Goal: Book appointment/travel/reservation

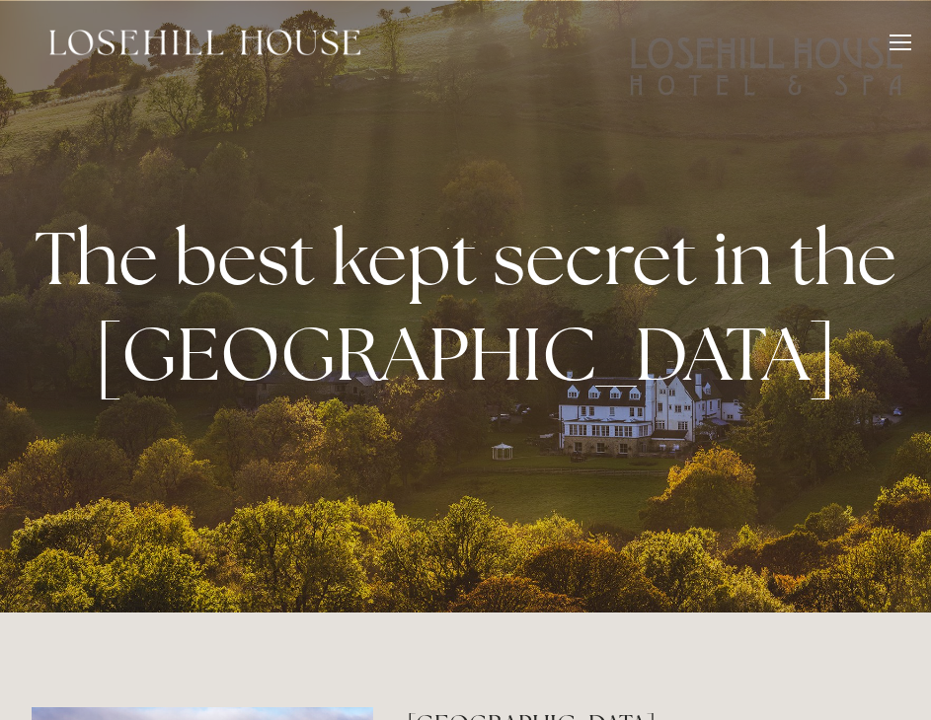
click at [899, 48] on div at bounding box center [900, 49] width 22 height 2
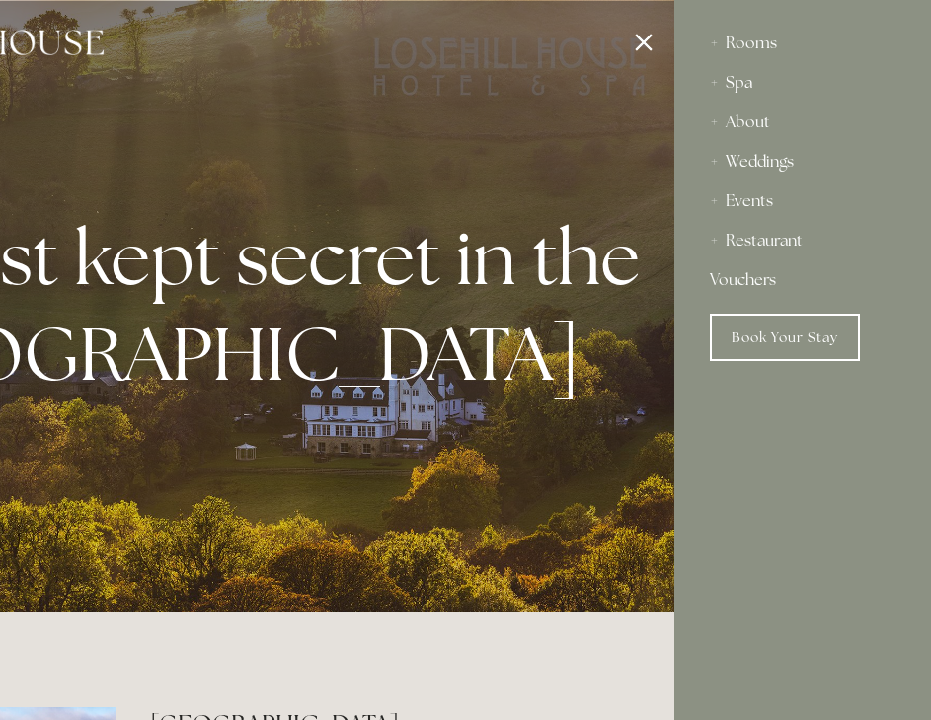
click at [718, 82] on div "Spa" at bounding box center [803, 82] width 186 height 39
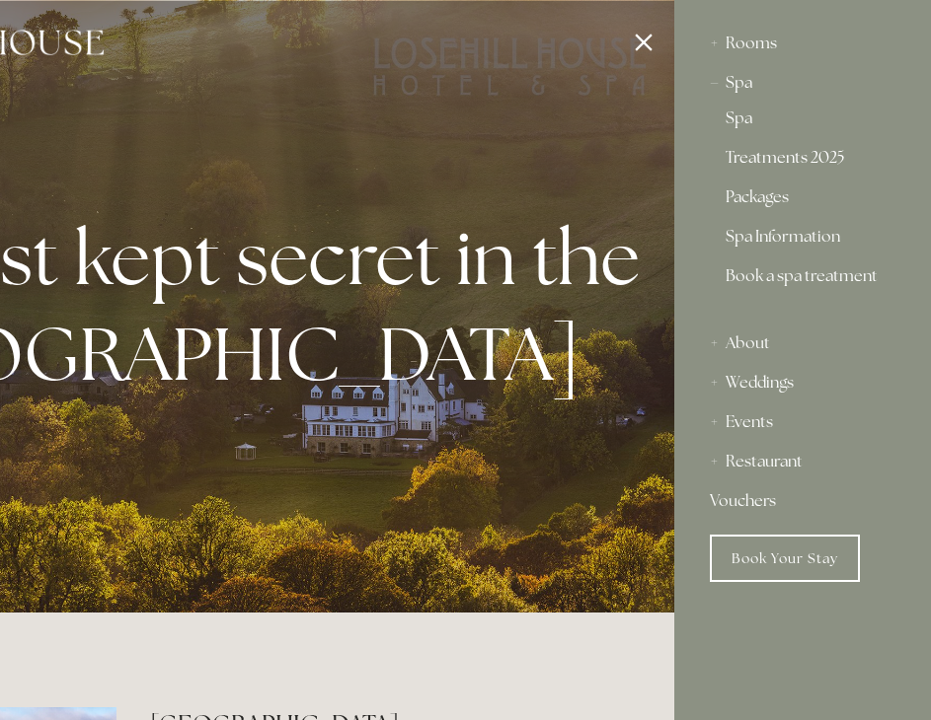
click at [762, 160] on link "Treatments 2025" at bounding box center [802, 162] width 154 height 24
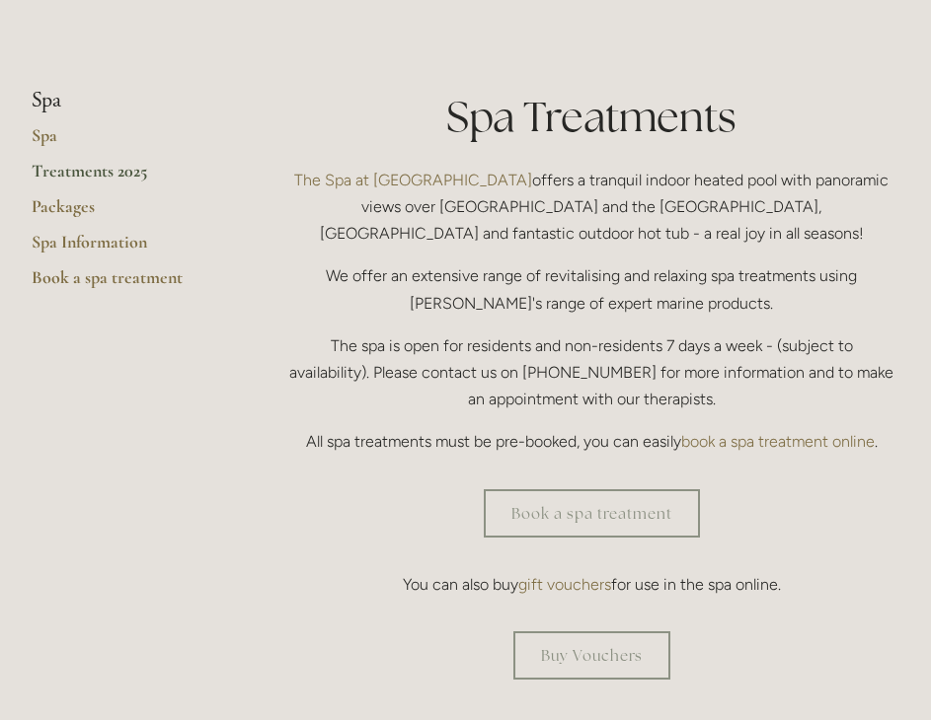
scroll to position [604, 0]
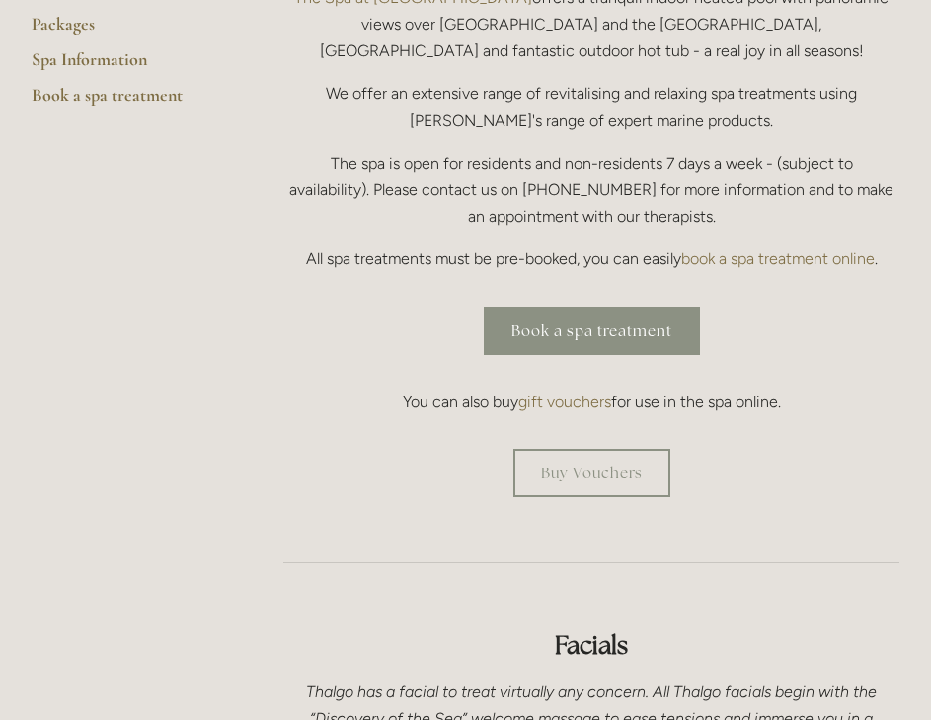
click at [562, 317] on link "Book a spa treatment" at bounding box center [592, 331] width 216 height 48
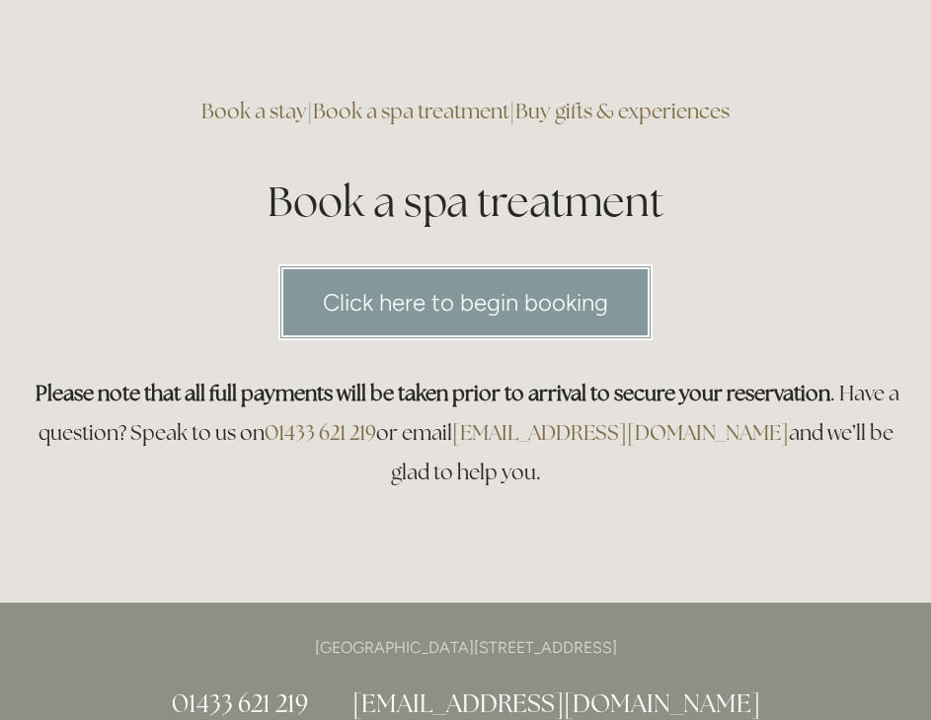
scroll to position [207, 0]
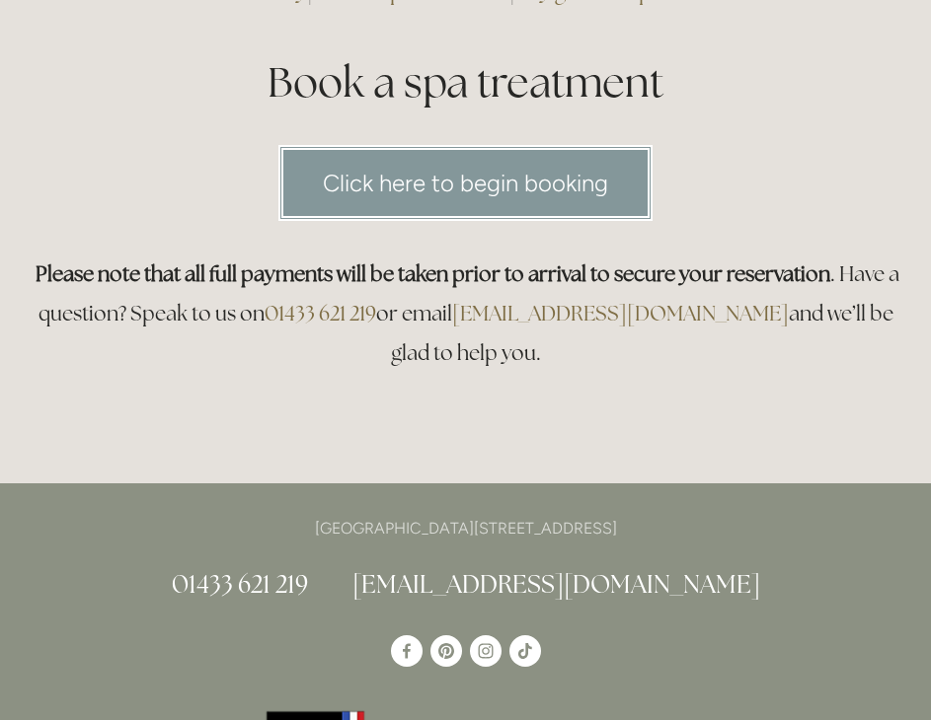
click at [541, 206] on link "Click here to begin booking" at bounding box center [465, 183] width 374 height 76
